Goal: Task Accomplishment & Management: Manage account settings

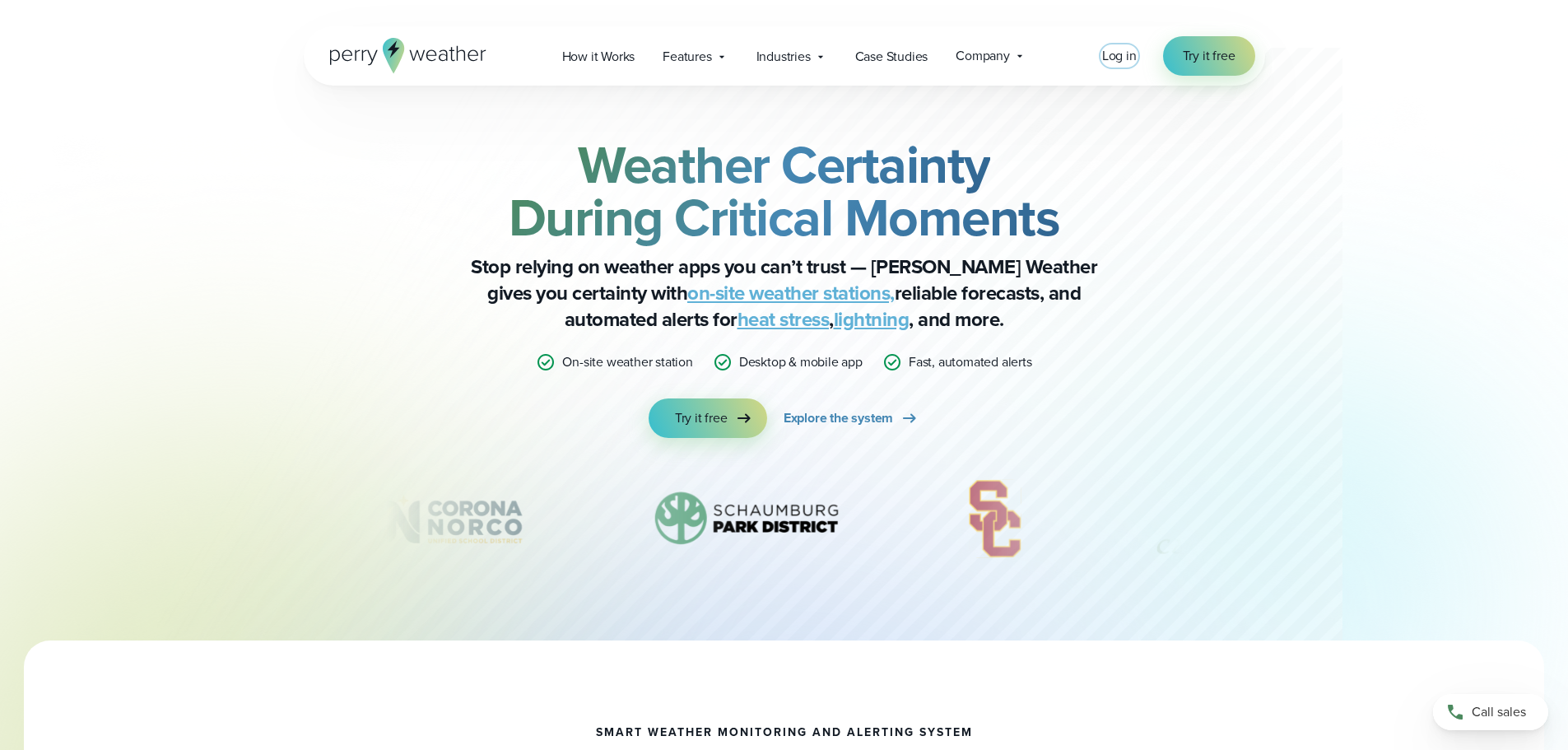
click at [1119, 56] on span "Log in" at bounding box center [1119, 55] width 34 height 19
